Goal: Task Accomplishment & Management: Manage account settings

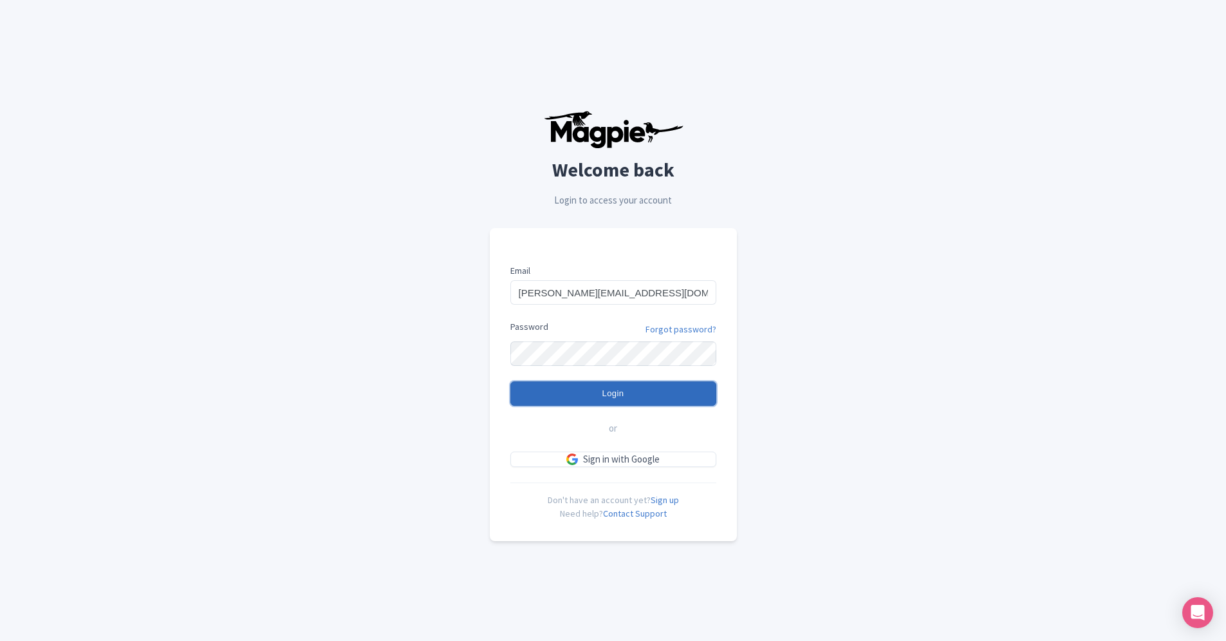
click at [613, 391] on input "Login" at bounding box center [613, 393] width 206 height 24
type input "Logging in..."
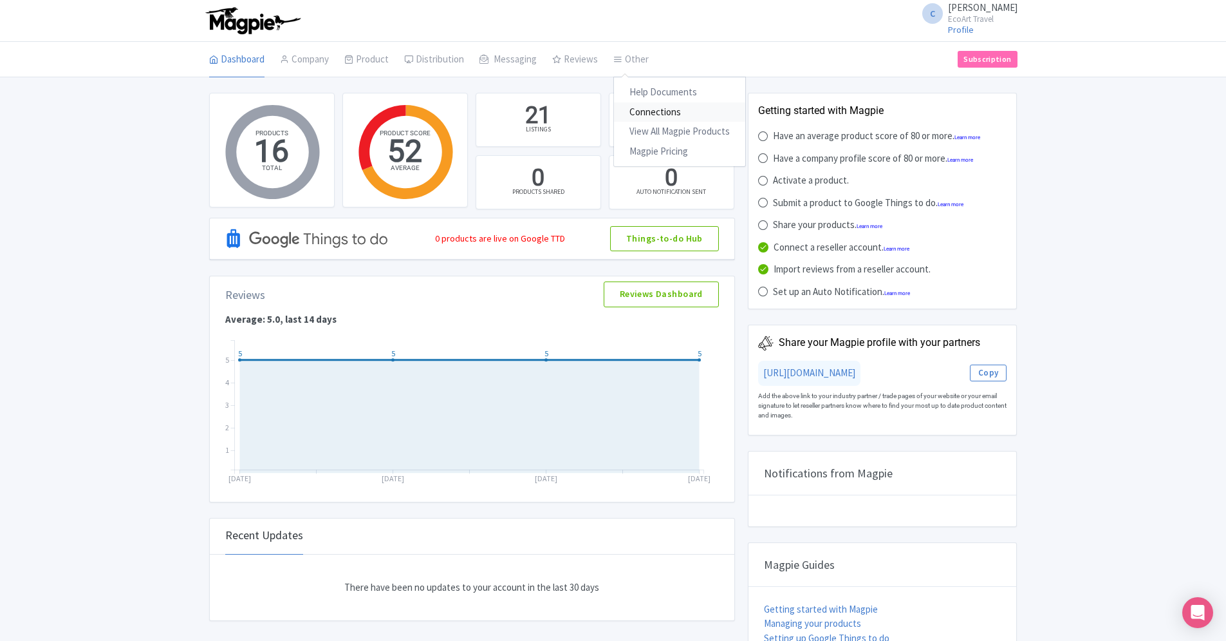
click at [635, 108] on link "Connections" at bounding box center [679, 112] width 131 height 20
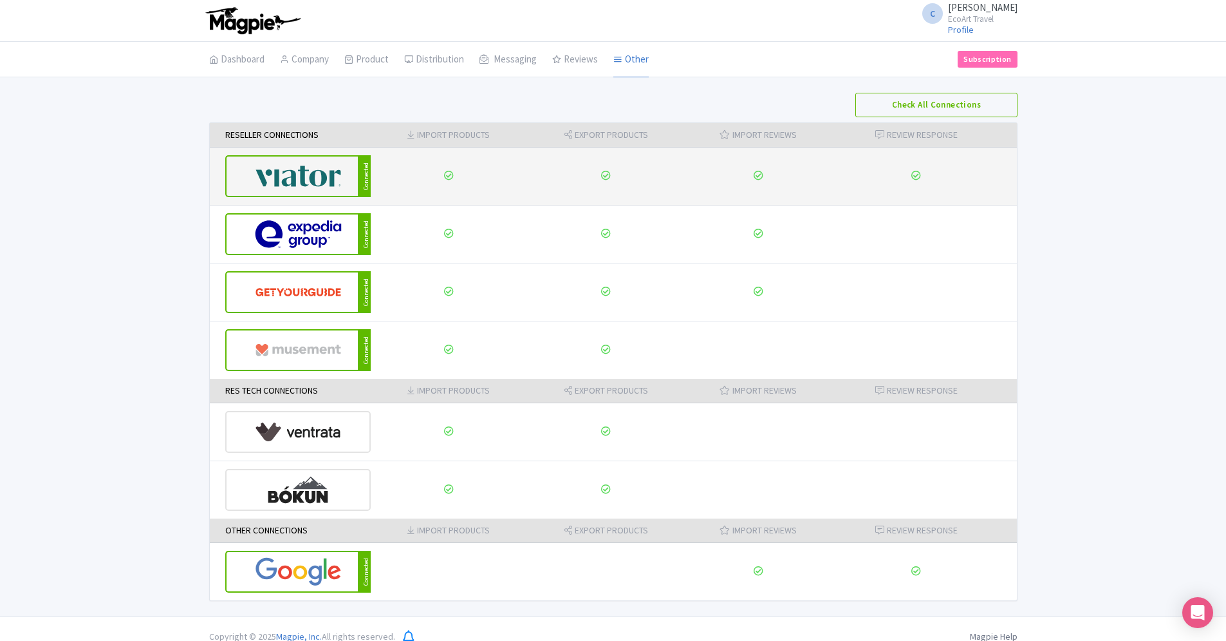
click at [321, 176] on img at bounding box center [298, 175] width 87 height 39
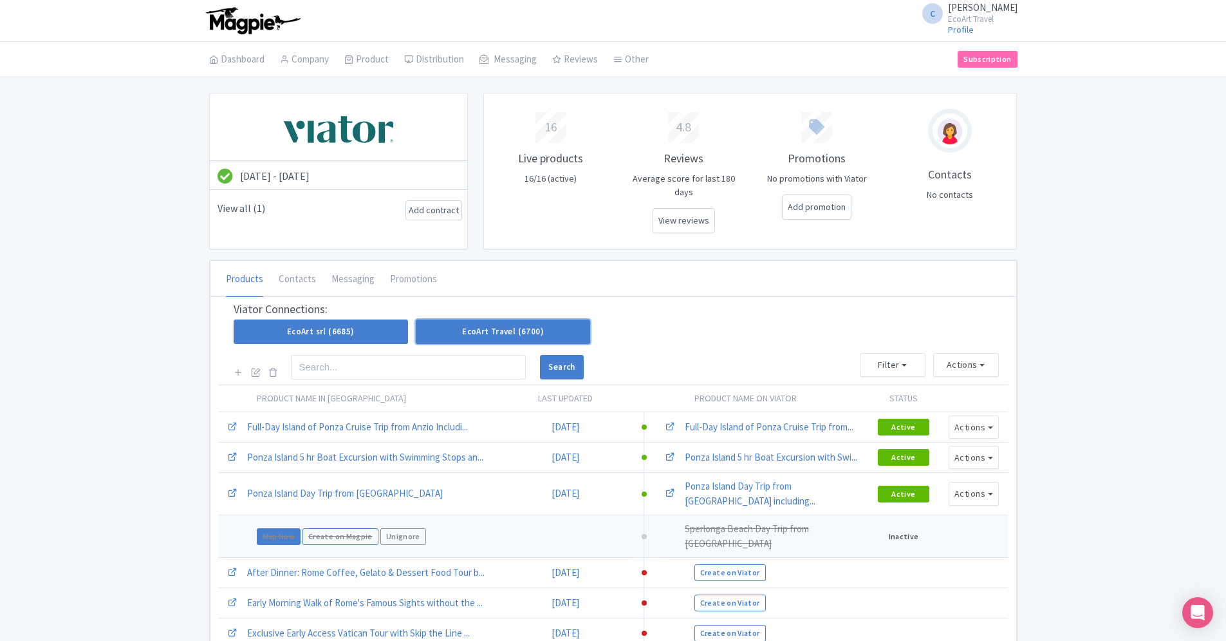
click at [443, 319] on link "EcoArt Travel (6700)" at bounding box center [503, 331] width 174 height 24
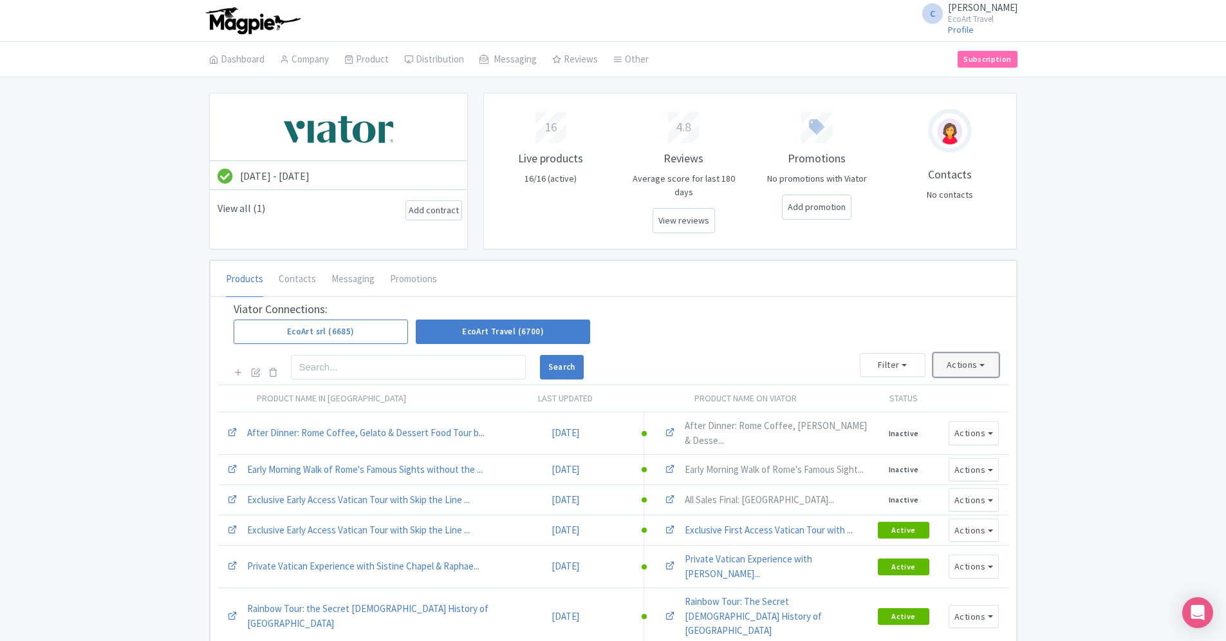
click at [982, 353] on button "Actions" at bounding box center [966, 365] width 66 height 24
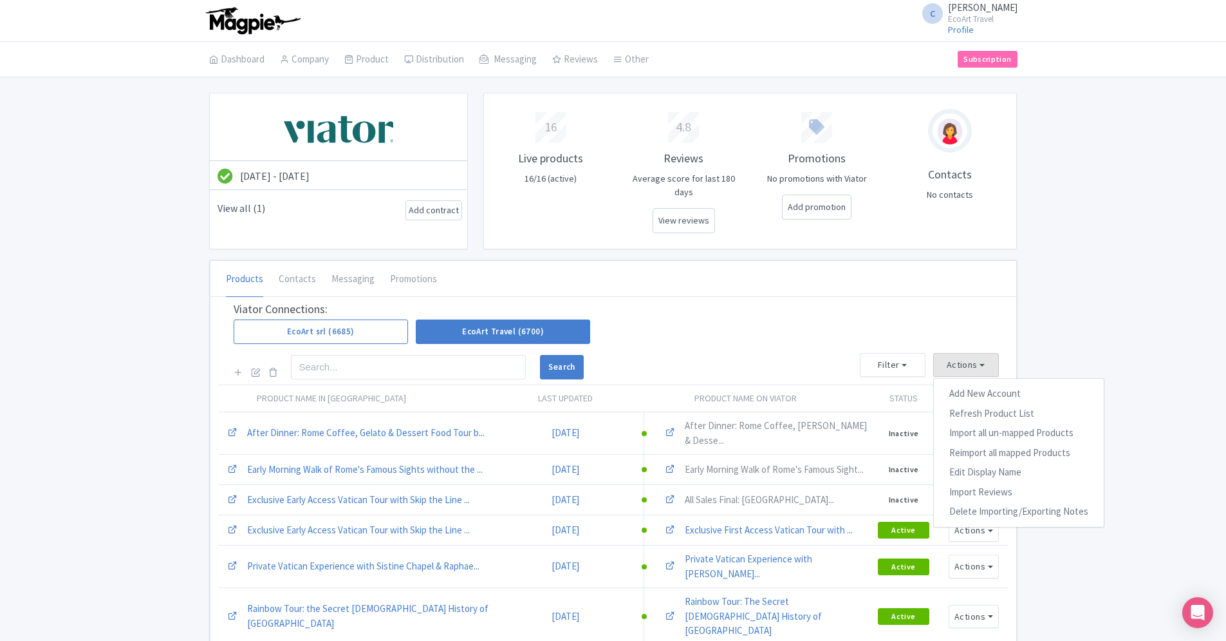
click at [250, 360] on div at bounding box center [256, 367] width 44 height 25
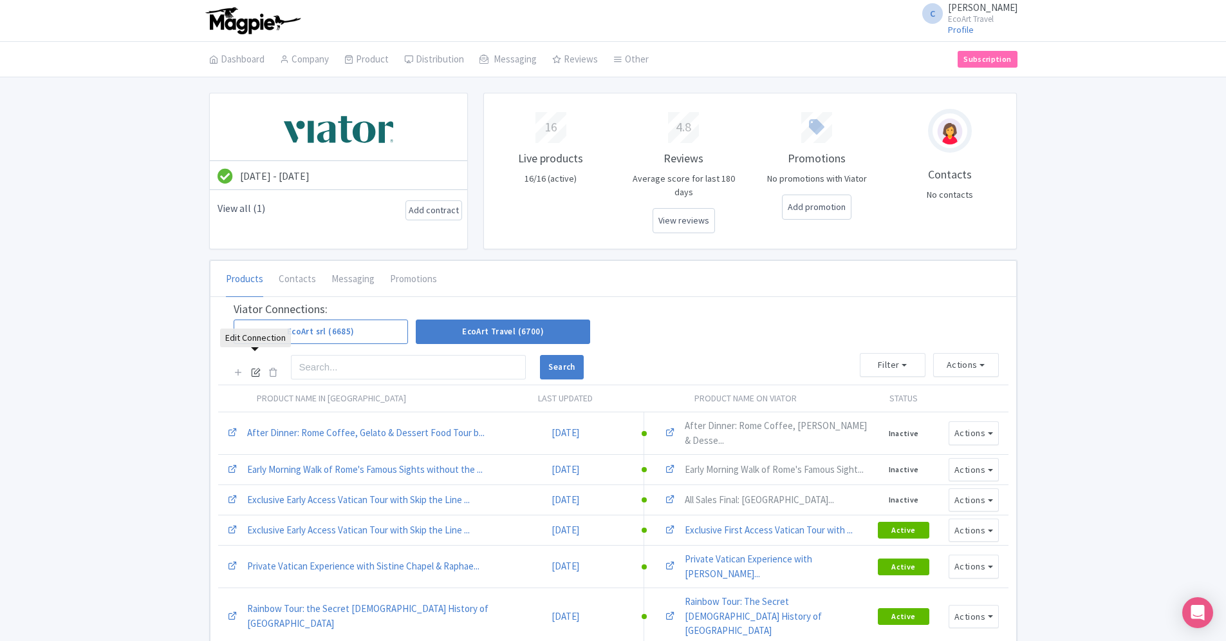
click at [253, 367] on icon at bounding box center [256, 372] width 10 height 10
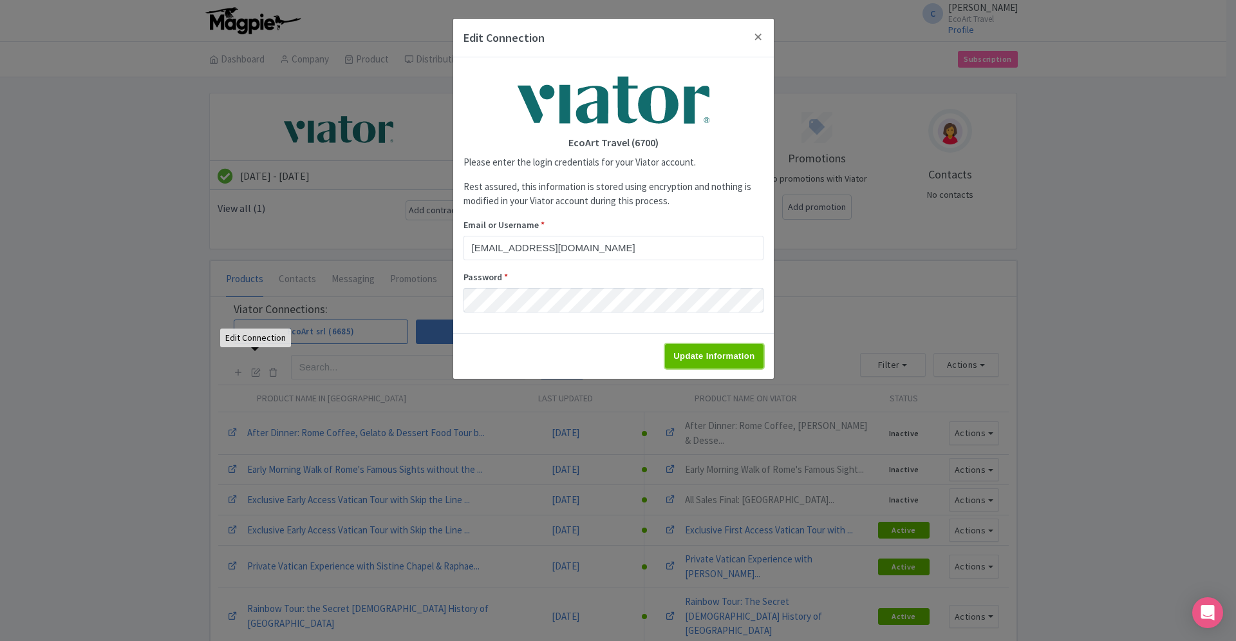
click at [722, 347] on input "Update Information" at bounding box center [714, 356] width 98 height 24
type input "Saving..."
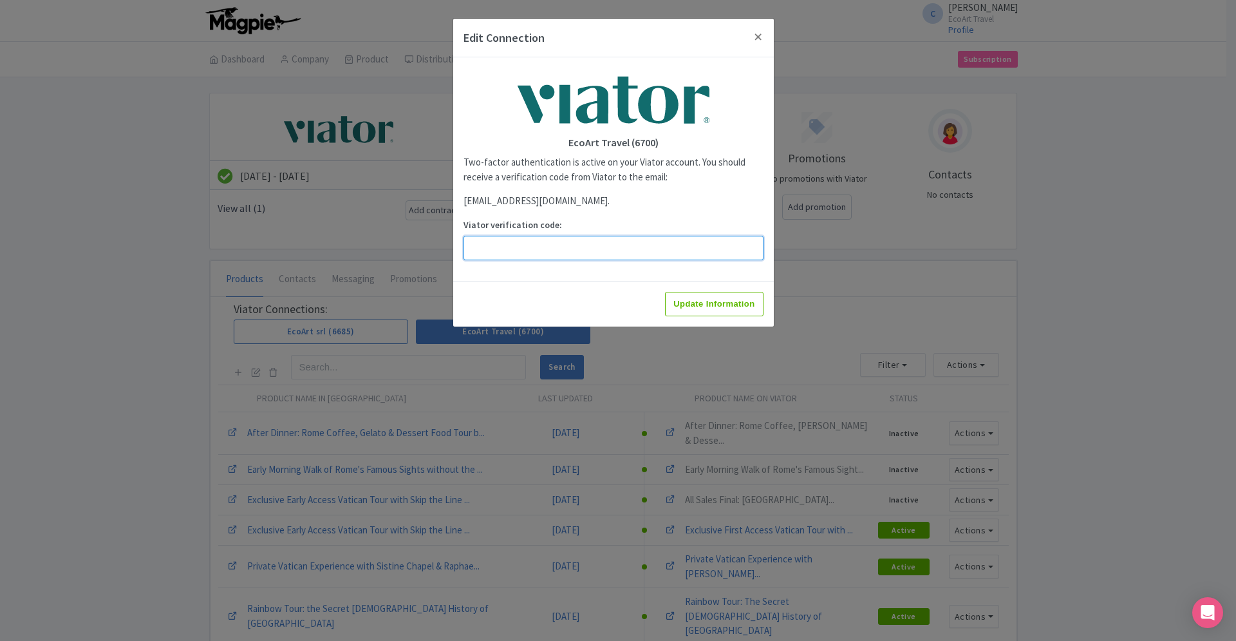
click at [599, 249] on input "Viator verification code:" at bounding box center [613, 248] width 300 height 24
paste input "114034"
type input "114034"
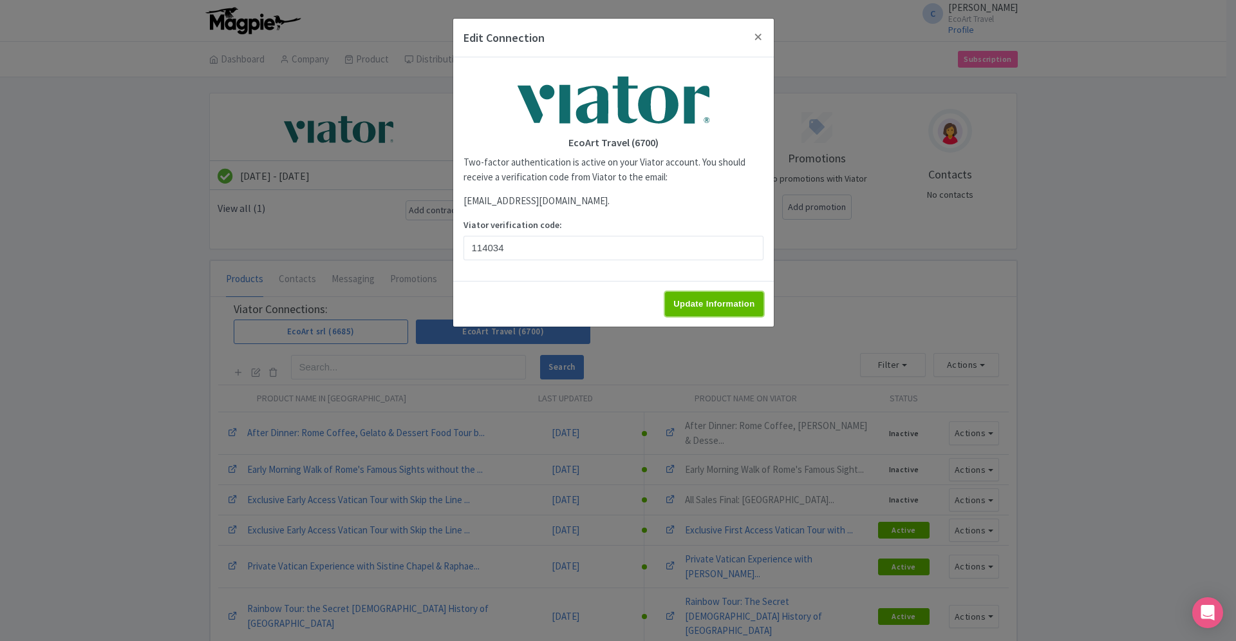
click at [687, 292] on input "Update Information" at bounding box center [714, 304] width 98 height 24
type input "Update Information"
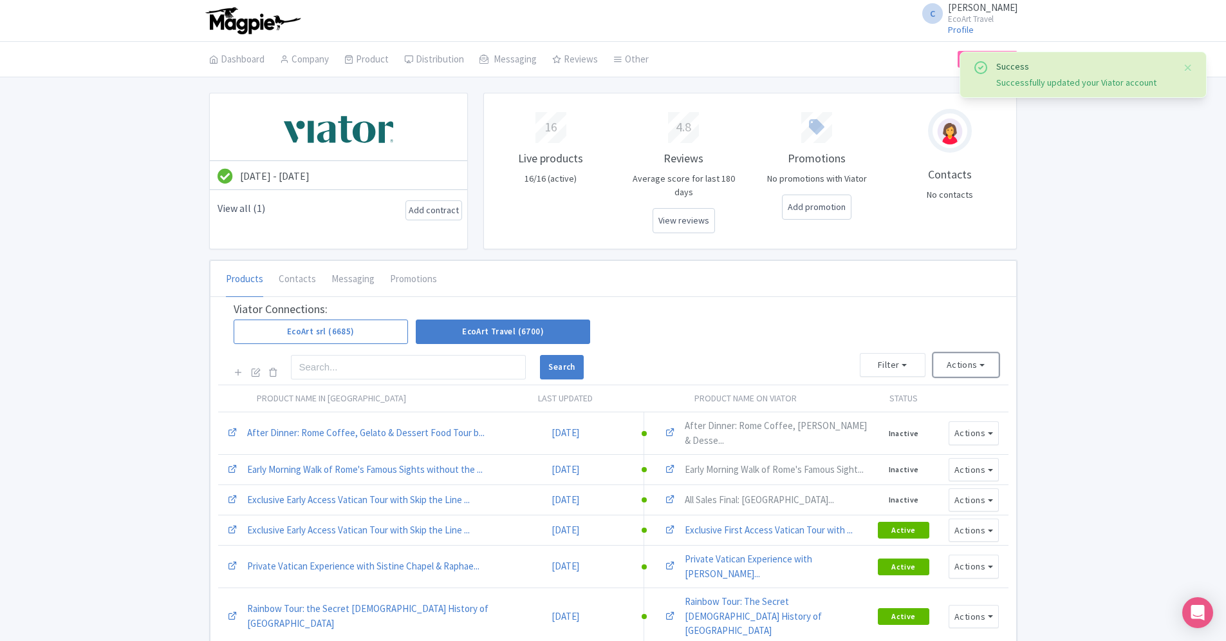
click at [984, 359] on button "Actions" at bounding box center [966, 365] width 66 height 24
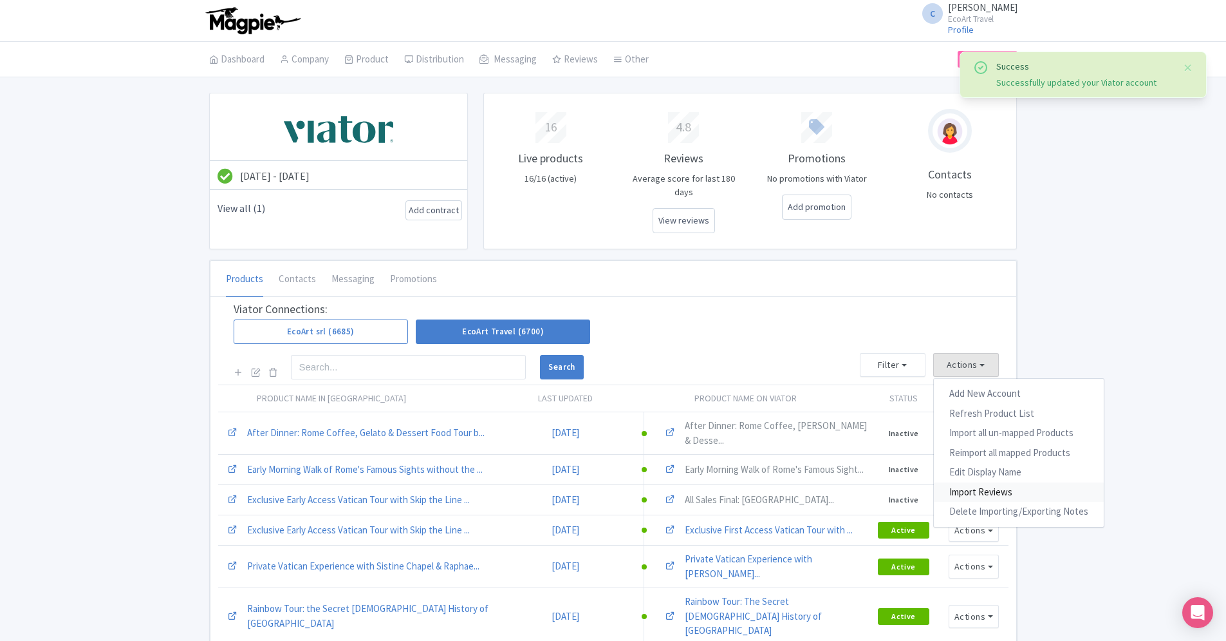
click at [996, 482] on link "Import Reviews" at bounding box center [1019, 492] width 170 height 20
